Goal: Task Accomplishment & Management: Complete application form

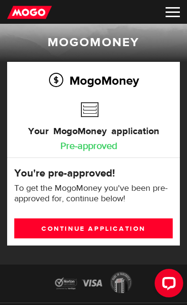
click at [114, 227] on link "Continue application" at bounding box center [93, 228] width 158 height 20
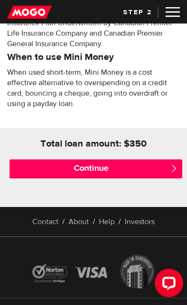
scroll to position [510, 0]
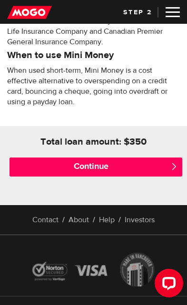
click at [89, 174] on input "Continue" at bounding box center [96, 166] width 173 height 19
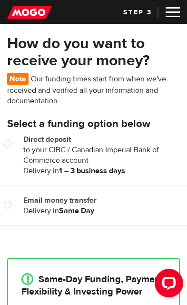
click at [10, 204] on input "Email money transfer" at bounding box center [10, 206] width 12 height 12
radio input "true"
click at [11, 210] on input "Email money transfer" at bounding box center [10, 206] width 12 height 12
click at [16, 202] on div "Email money transfer Delivery in Same Day Same Day" at bounding box center [101, 205] width 171 height 21
click at [16, 197] on div "Email money transfer Delivery in Same Day Same Day" at bounding box center [101, 205] width 171 height 21
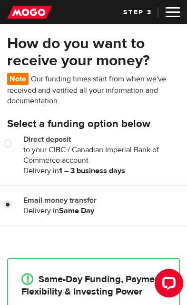
click at [14, 205] on input "Email money transfer" at bounding box center [10, 206] width 12 height 12
click at [12, 143] on input "Direct deposit" at bounding box center [10, 145] width 12 height 12
radio input "true"
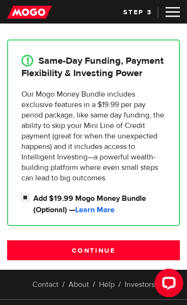
scroll to position [218, 0]
click at [97, 248] on input "Continue" at bounding box center [93, 250] width 173 height 20
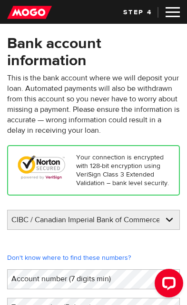
click at [169, 214] on select "BMO / Bank of Montreal CIBC / Canadian Imperial Bank of Commerce CWB / Canadian…" at bounding box center [94, 220] width 172 height 20
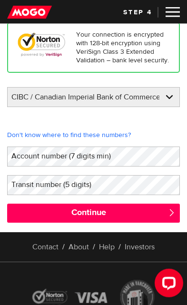
scroll to position [124, 0]
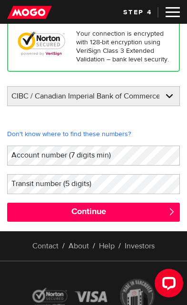
click at [96, 151] on label "Account number (7 digits min)" at bounding box center [68, 154] width 123 height 19
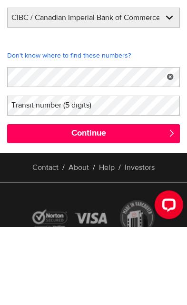
click at [85, 174] on label "Transit number (5 digits)" at bounding box center [59, 183] width 104 height 19
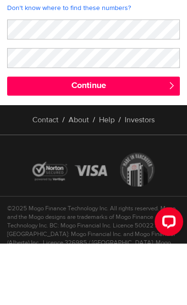
scroll to position [188, 0]
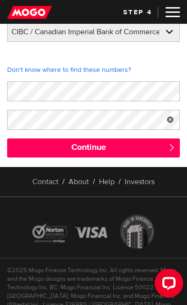
click at [90, 146] on input "Continue" at bounding box center [93, 147] width 173 height 19
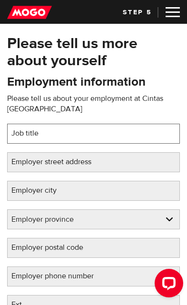
click at [70, 136] on input "Job title" at bounding box center [93, 134] width 173 height 20
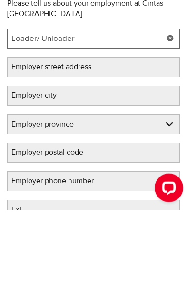
type input "Loader/ Unloader"
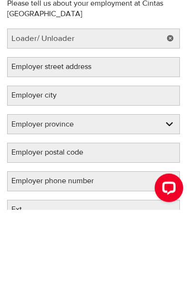
click at [99, 152] on label "Employer street address" at bounding box center [59, 161] width 104 height 19
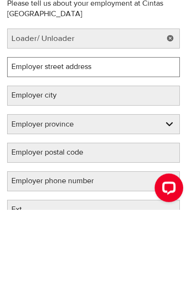
click at [99, 152] on input "Employer street address" at bounding box center [93, 162] width 173 height 20
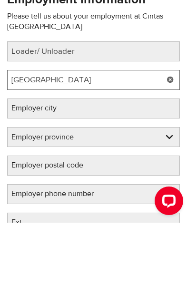
type input "940 Warden Ave"
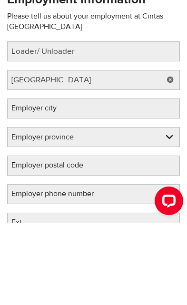
click at [64, 181] on label "Employer city" at bounding box center [41, 190] width 69 height 19
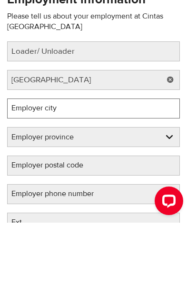
click at [64, 181] on input "Employer city" at bounding box center [93, 191] width 173 height 20
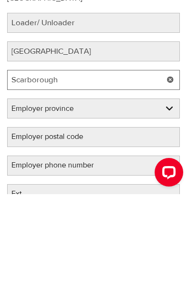
type input "Scarborough"
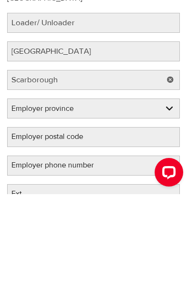
click at [171, 210] on select "Employer province Alberta British Columbia Ontario Manitoba New Brunswick Newfo…" at bounding box center [94, 220] width 172 height 20
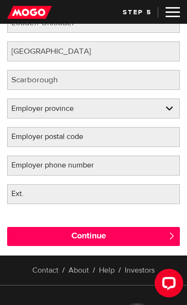
select select "ON"
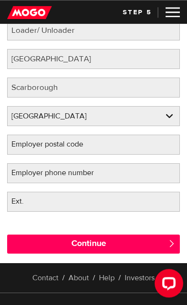
scroll to position [103, 0]
click at [85, 139] on label "Employer postal code" at bounding box center [55, 144] width 96 height 19
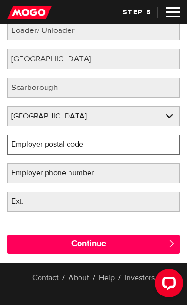
click at [85, 139] on input "Employer postal code" at bounding box center [93, 145] width 173 height 20
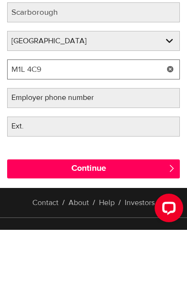
type input "M1L 4C9"
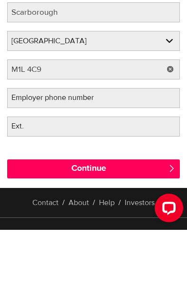
click at [87, 163] on label "Employer phone number" at bounding box center [60, 172] width 106 height 19
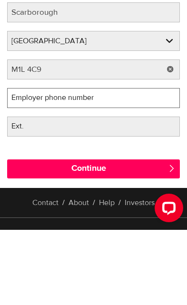
click at [87, 163] on input "Employer phone number" at bounding box center [93, 173] width 173 height 20
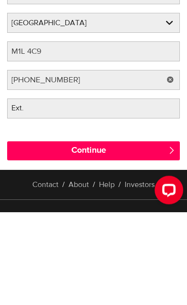
click at [90, 234] on input "Continue" at bounding box center [93, 243] width 173 height 19
type input "(416) 753-4100"
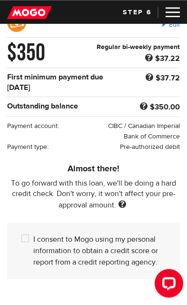
scroll to position [113, 0]
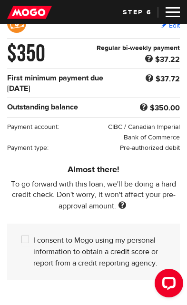
click at [167, 79] on b "$37.72" at bounding box center [167, 79] width 24 height 10
click at [103, 78] on b "First minimum payment due Sep 19" at bounding box center [55, 83] width 96 height 20
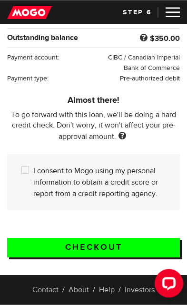
scroll to position [182, 0]
